Goal: Task Accomplishment & Management: Use online tool/utility

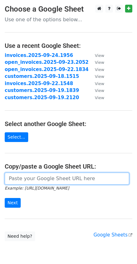
click at [36, 181] on input "url" at bounding box center [67, 179] width 124 height 12
paste input "https://docs.google.com/spreadsheets/d/1evjUdgSy9GmpSs990n1Q-7Ch3W154ZobYD3nJzm…"
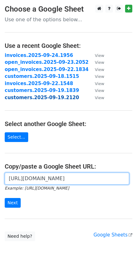
scroll to position [0, 141]
type input "[URL][DOMAIN_NAME]"
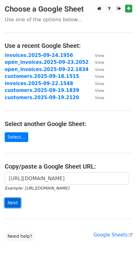
click at [13, 201] on input "Next" at bounding box center [13, 203] width 16 height 10
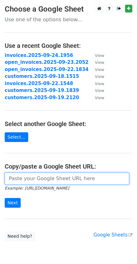
paste input "[URL][DOMAIN_NAME]"
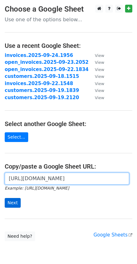
type input "[URL][DOMAIN_NAME]"
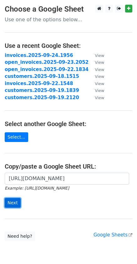
click at [10, 201] on input "Next" at bounding box center [13, 203] width 16 height 10
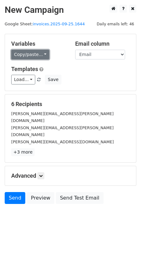
click at [42, 56] on link "Copy/paste..." at bounding box center [30, 55] width 38 height 10
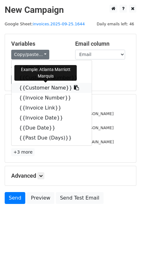
click at [74, 89] on icon at bounding box center [76, 87] width 5 height 5
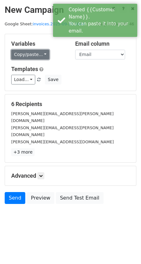
click at [43, 52] on link "Copy/paste..." at bounding box center [30, 55] width 38 height 10
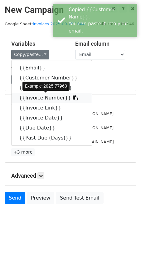
click at [73, 98] on icon at bounding box center [75, 97] width 5 height 5
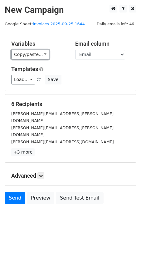
drag, startPoint x: 43, startPoint y: 55, endPoint x: 55, endPoint y: 79, distance: 27.6
click at [43, 55] on link "Copy/paste..." at bounding box center [30, 55] width 38 height 10
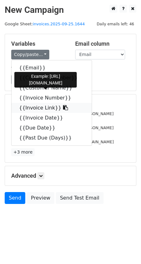
click at [63, 108] on icon at bounding box center [65, 107] width 5 height 5
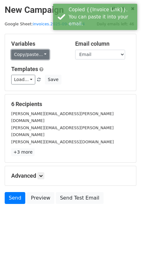
click at [42, 55] on link "Copy/paste..." at bounding box center [30, 55] width 38 height 10
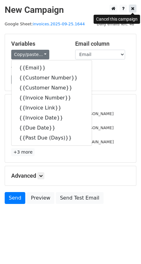
click at [132, 9] on icon at bounding box center [132, 8] width 3 height 4
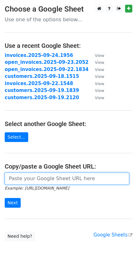
click at [37, 181] on input "url" at bounding box center [67, 179] width 124 height 12
paste input "[URL][DOMAIN_NAME]"
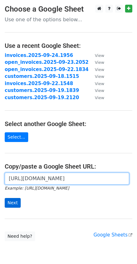
type input "[URL][DOMAIN_NAME]"
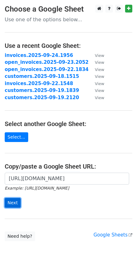
click at [9, 201] on input "Next" at bounding box center [13, 203] width 16 height 10
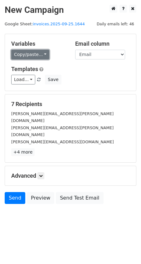
click at [41, 55] on link "Copy/paste..." at bounding box center [30, 55] width 38 height 10
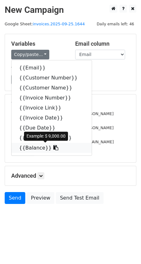
click at [54, 148] on icon at bounding box center [56, 147] width 5 height 5
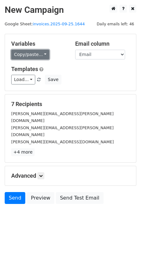
click at [41, 54] on link "Copy/paste..." at bounding box center [30, 55] width 38 height 10
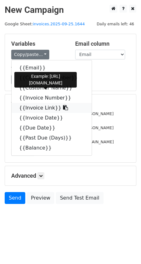
click at [63, 108] on icon at bounding box center [65, 107] width 5 height 5
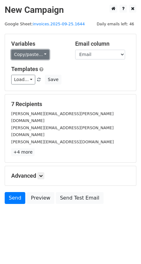
click at [41, 55] on link "Copy/paste..." at bounding box center [30, 55] width 38 height 10
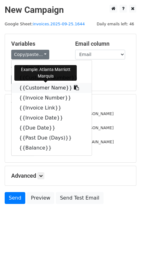
click at [74, 87] on icon at bounding box center [76, 87] width 5 height 5
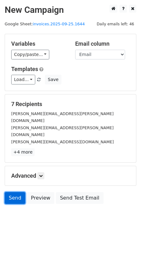
click at [18, 192] on link "Send" at bounding box center [15, 198] width 21 height 12
